Goal: Information Seeking & Learning: Learn about a topic

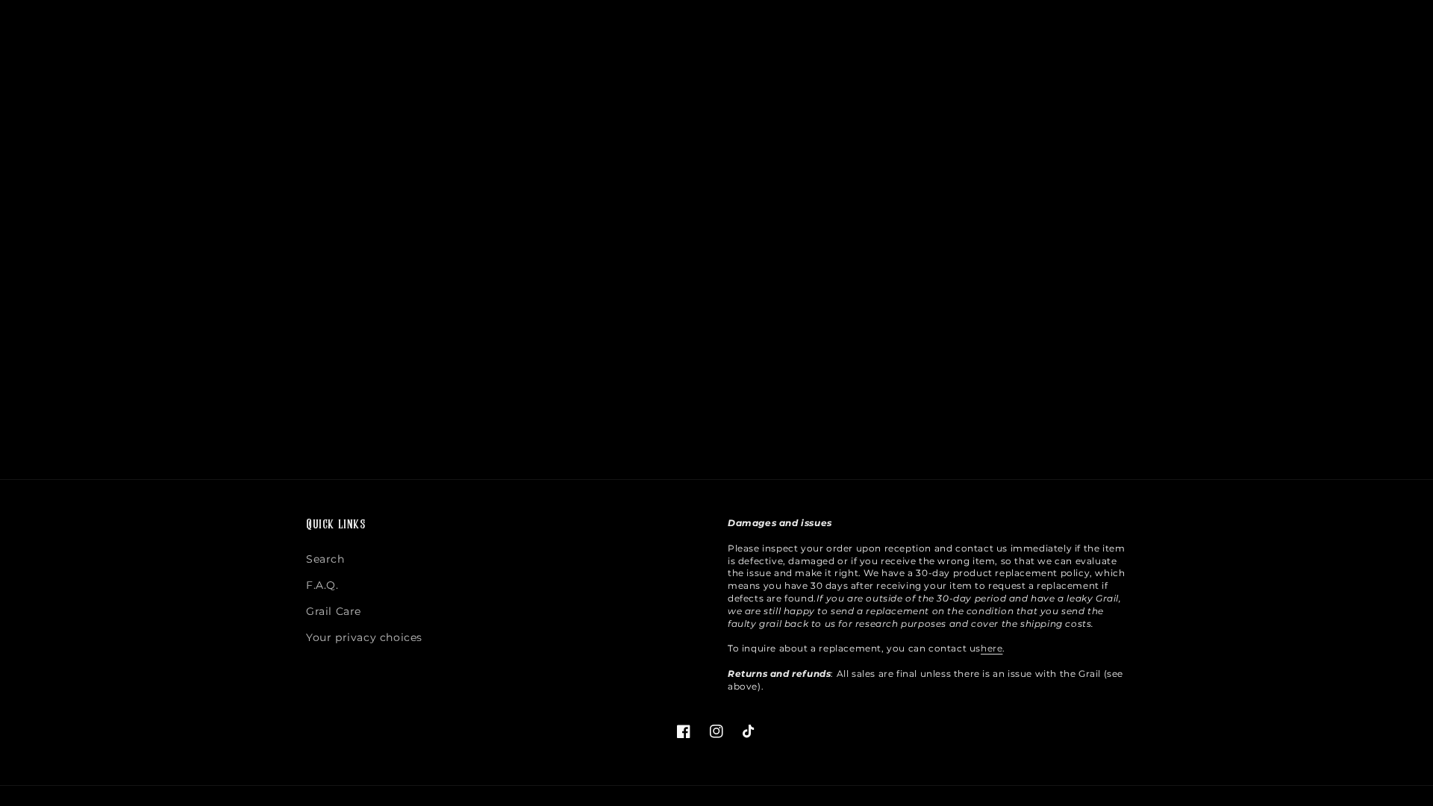
scroll to position [2289, 0]
